Goal: Navigation & Orientation: Find specific page/section

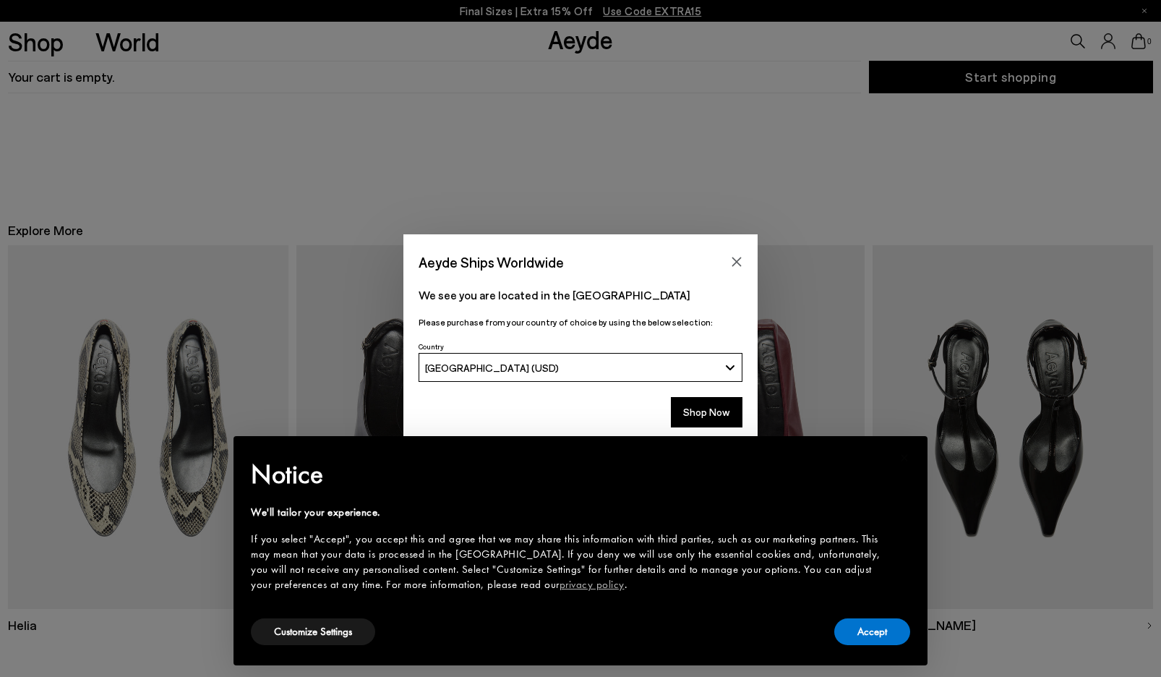
scroll to position [58, 0]
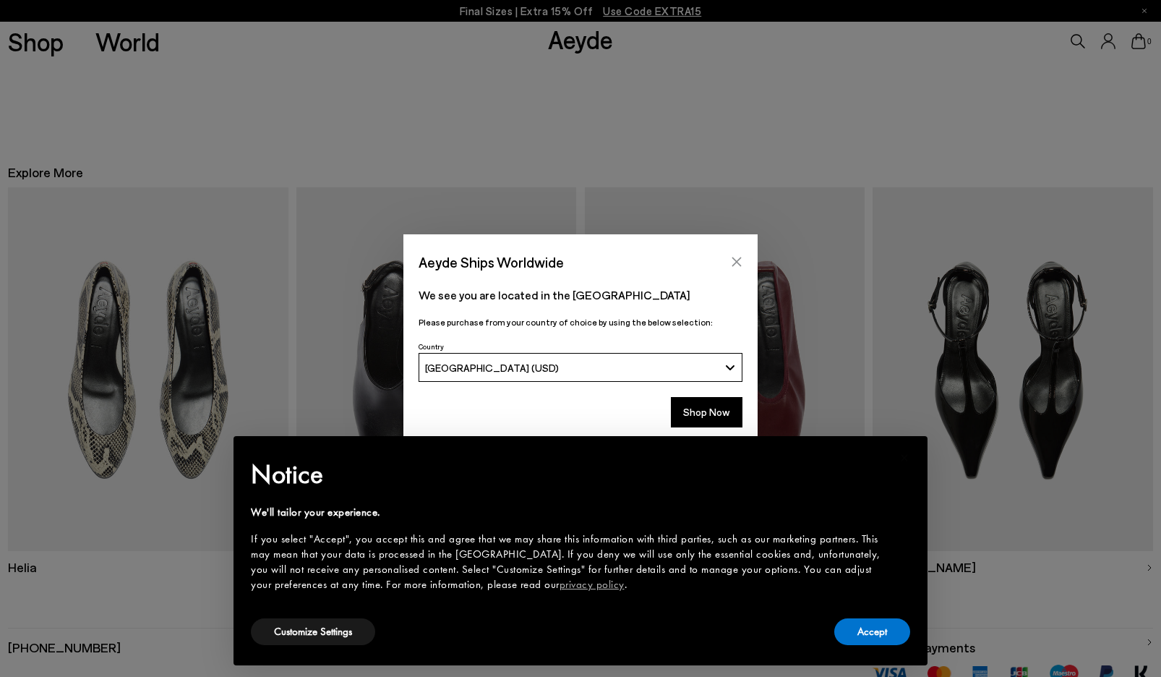
click at [735, 264] on icon "Close" at bounding box center [737, 262] width 12 height 12
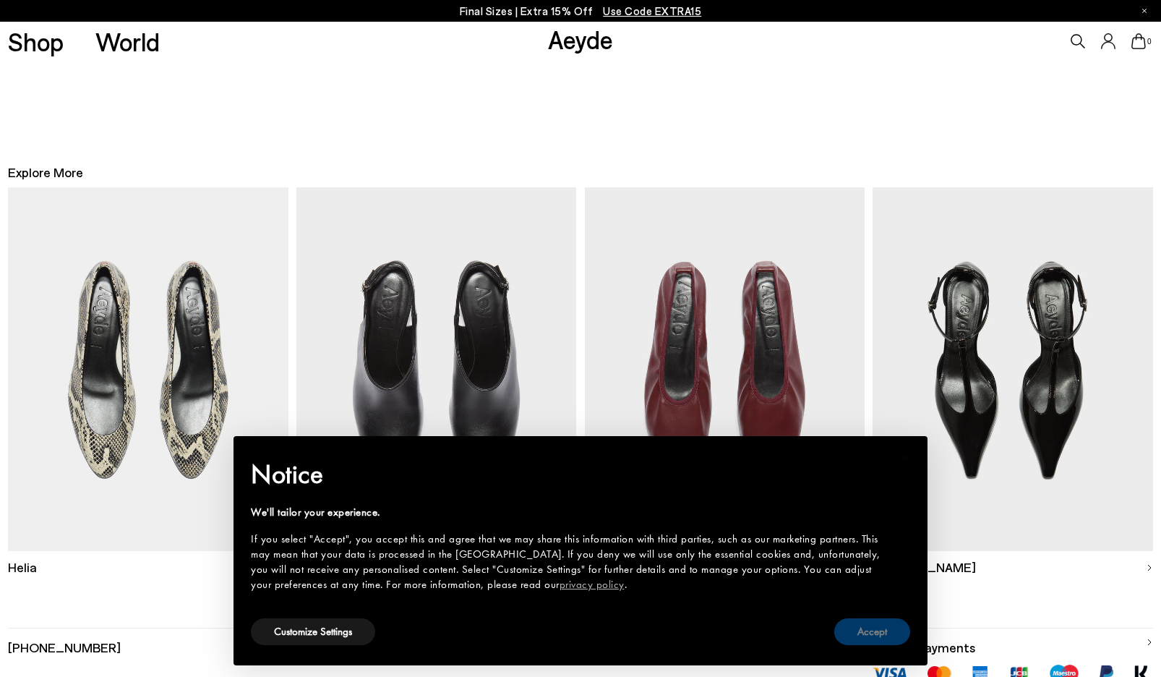
click at [874, 626] on button "Accept" at bounding box center [872, 631] width 76 height 27
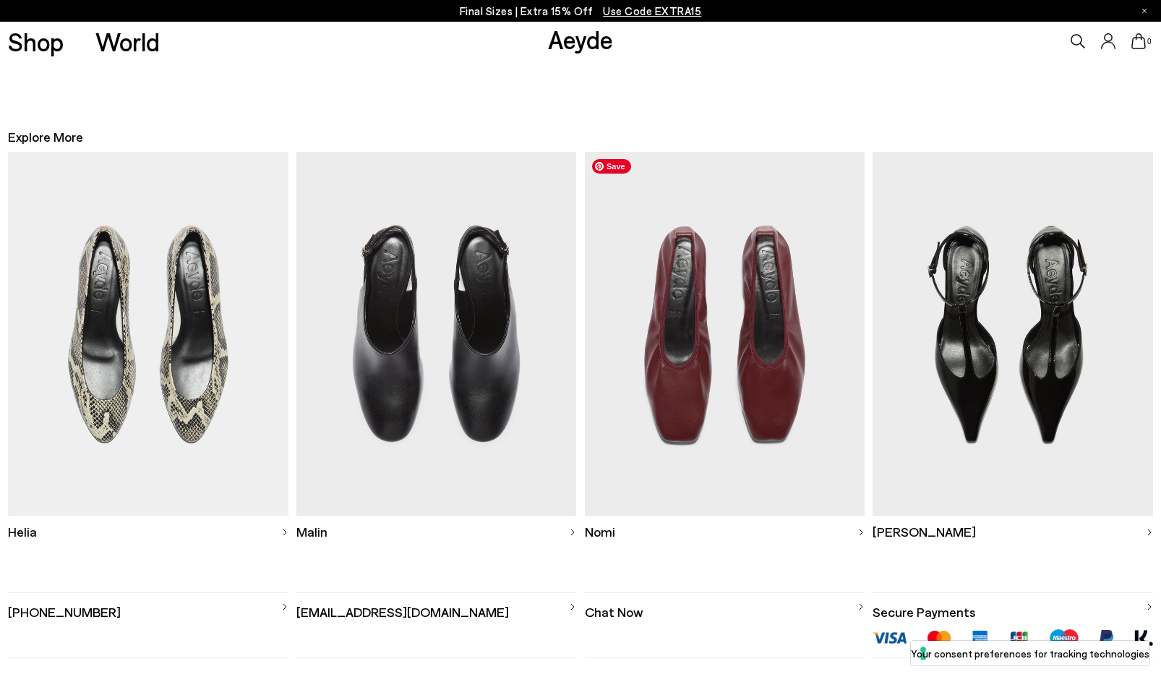
scroll to position [122, 0]
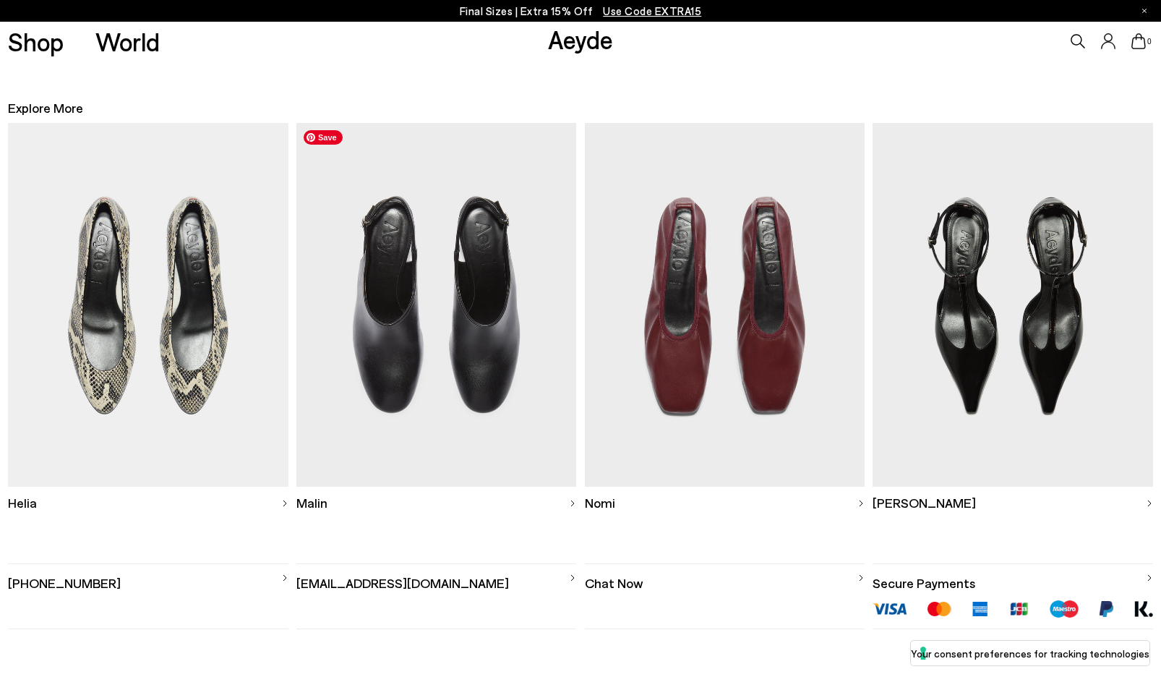
click at [437, 416] on img at bounding box center [436, 305] width 281 height 364
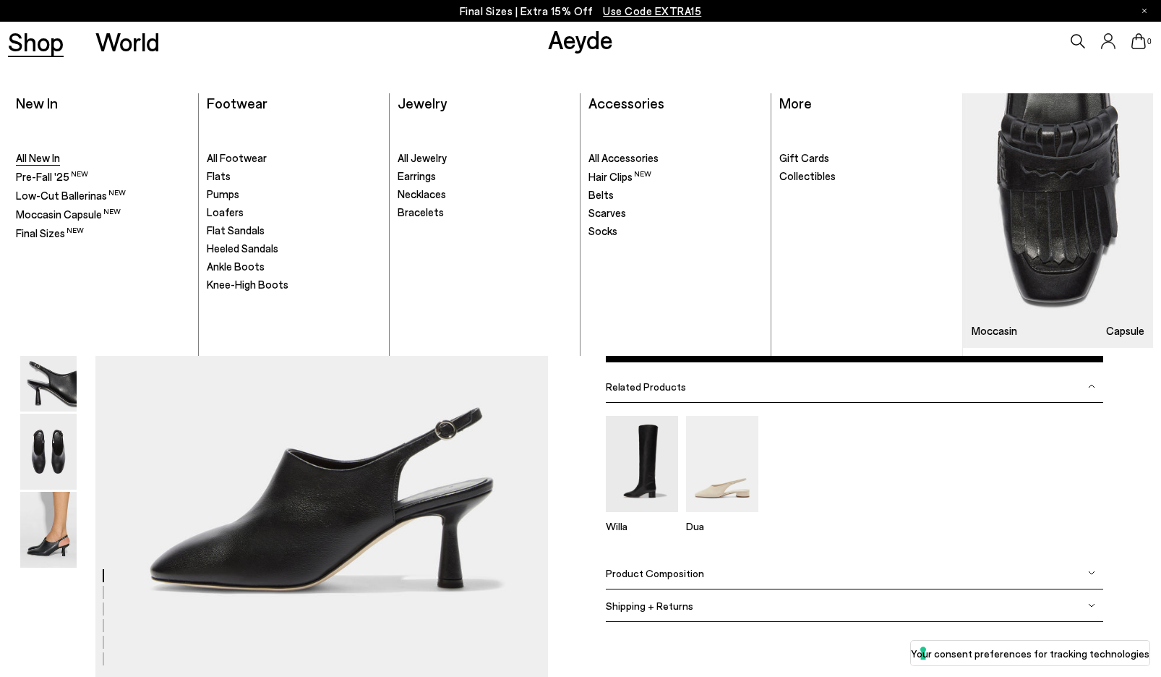
click at [41, 158] on span "All New In" at bounding box center [38, 157] width 44 height 13
